Goal: Find specific page/section: Find specific page/section

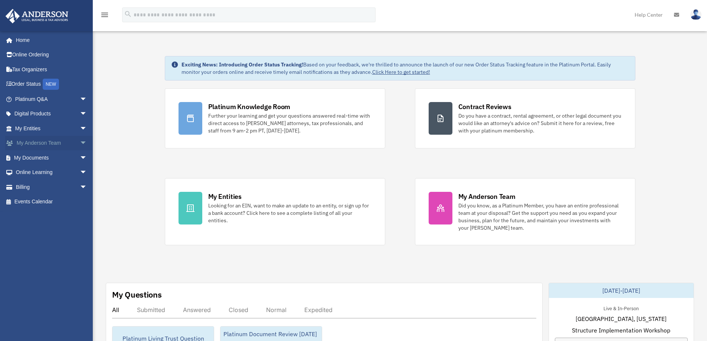
click at [80, 144] on span "arrow_drop_down" at bounding box center [87, 143] width 15 height 15
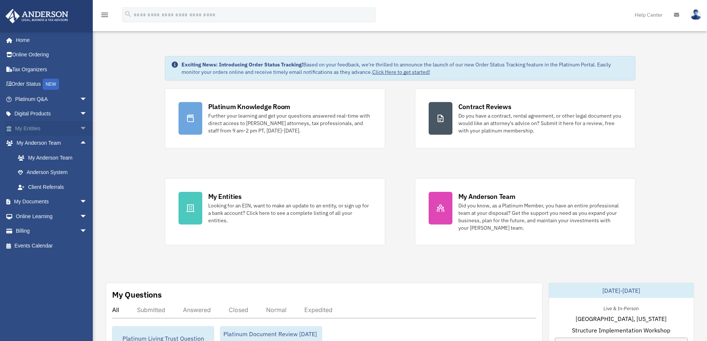
click at [80, 129] on span "arrow_drop_down" at bounding box center [87, 128] width 15 height 15
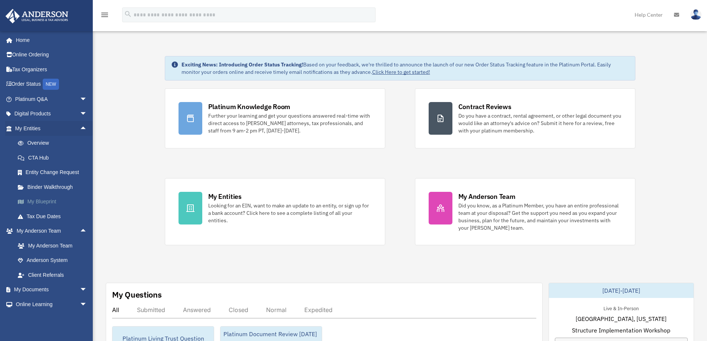
click at [47, 201] on link "My Blueprint" at bounding box center [54, 201] width 88 height 15
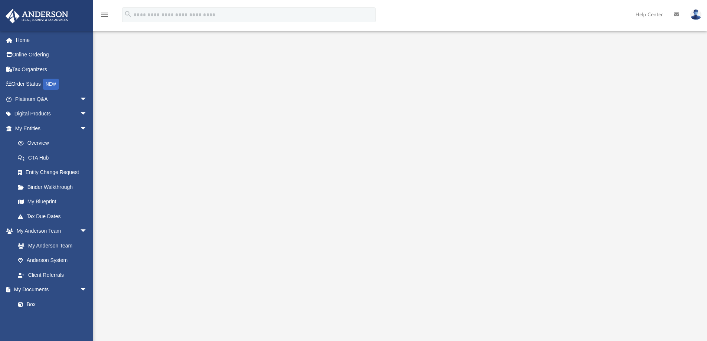
click at [631, 66] on div at bounding box center [400, 200] width 553 height 297
